Goal: Task Accomplishment & Management: Complete application form

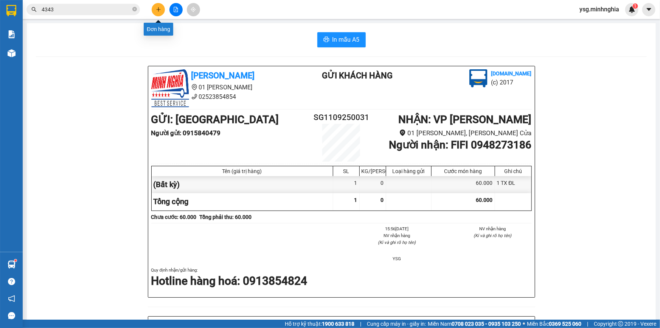
click at [159, 11] on icon "plus" at bounding box center [158, 9] width 5 height 5
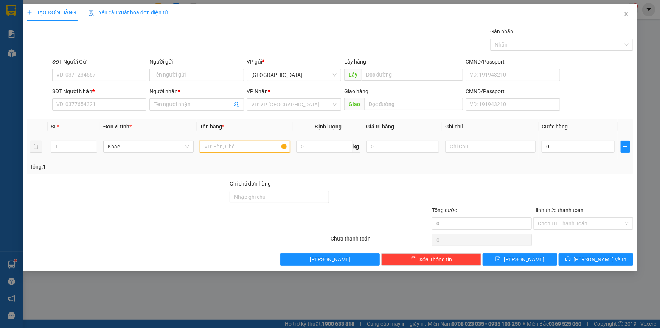
click at [218, 144] on input "text" at bounding box center [245, 146] width 90 height 12
click at [106, 105] on input "SĐT Người Nhận *" at bounding box center [99, 104] width 94 height 12
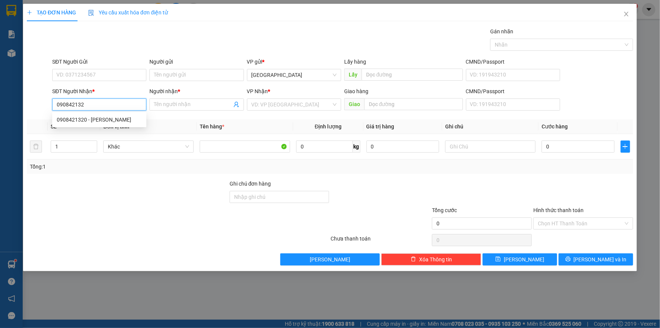
type input "0908421320"
click at [100, 118] on div "0908421320 - [PERSON_NAME]" at bounding box center [99, 119] width 85 height 8
type input "[PERSON_NAME]"
type input "0908421320"
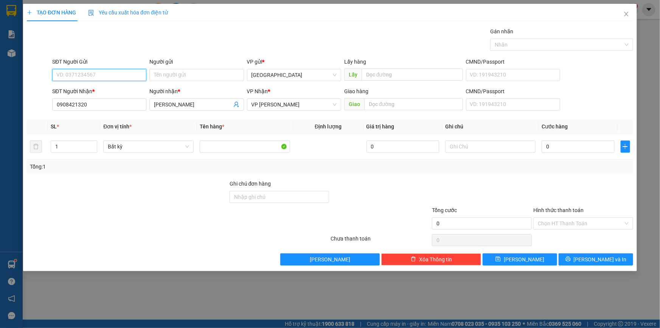
click at [126, 77] on input "SĐT Người Gửi" at bounding box center [99, 75] width 94 height 12
click at [113, 90] on div "02743800867 - CTY AN BÌNH" at bounding box center [99, 90] width 85 height 8
type input "02743800867"
type input "CTY AN BÌNH"
click at [481, 151] on input "text" at bounding box center [490, 146] width 90 height 12
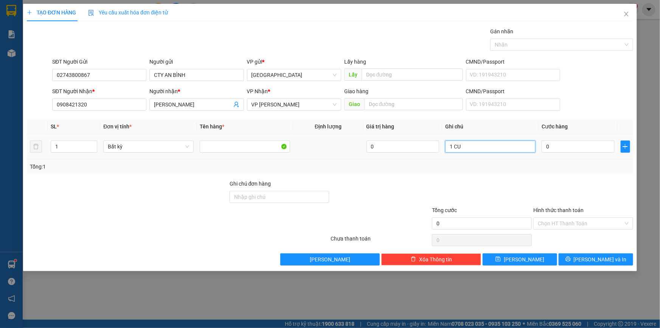
paste input "Ô"
paste input "Ộ"
type input "1 CUỘN DECAN"
click at [572, 150] on input "0" at bounding box center [578, 146] width 73 height 12
type input "5"
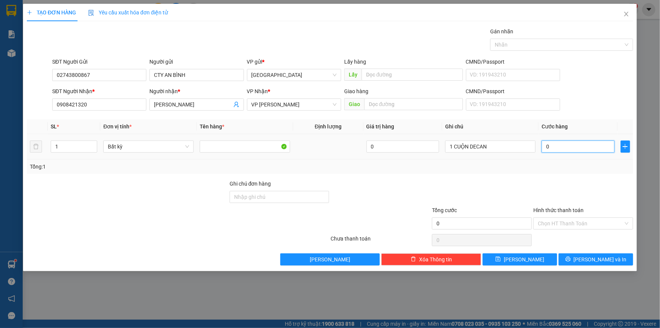
type input "5"
type input "50"
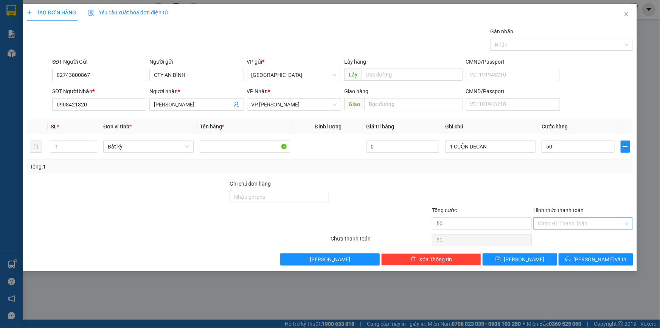
type input "50.000"
click at [560, 218] on input "Hình thức thanh toán" at bounding box center [581, 223] width 86 height 11
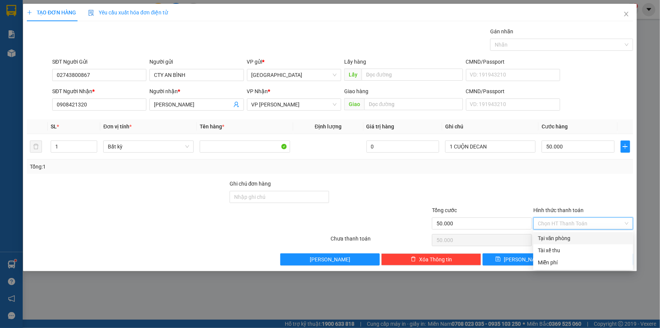
click at [562, 233] on div "Tại văn phòng" at bounding box center [584, 238] width 100 height 12
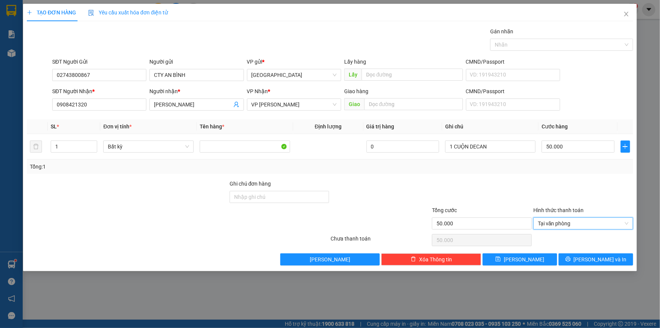
type input "0"
click at [605, 263] on span "[PERSON_NAME] và In" at bounding box center [600, 259] width 53 height 8
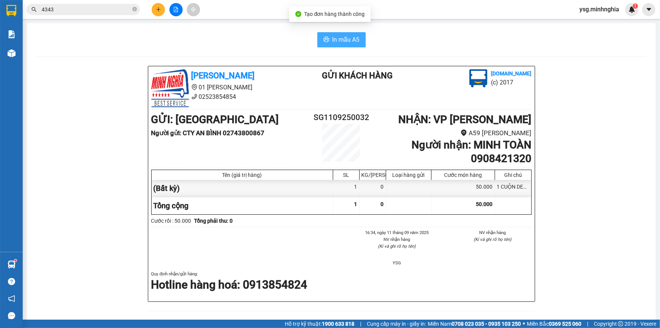
click at [318, 40] on button "In mẫu A5" at bounding box center [342, 39] width 48 height 15
